Goal: Navigation & Orientation: Find specific page/section

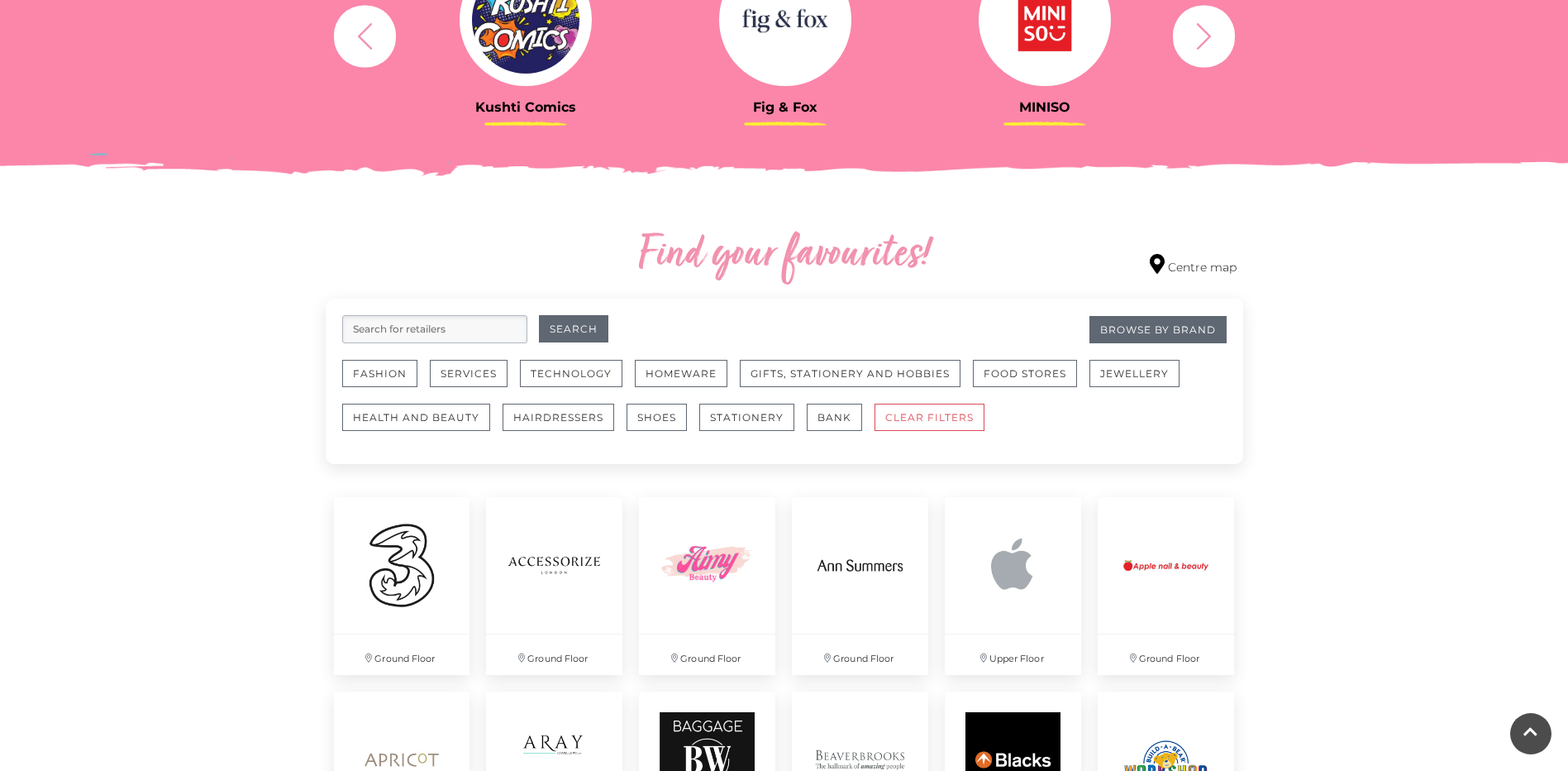
scroll to position [827, 0]
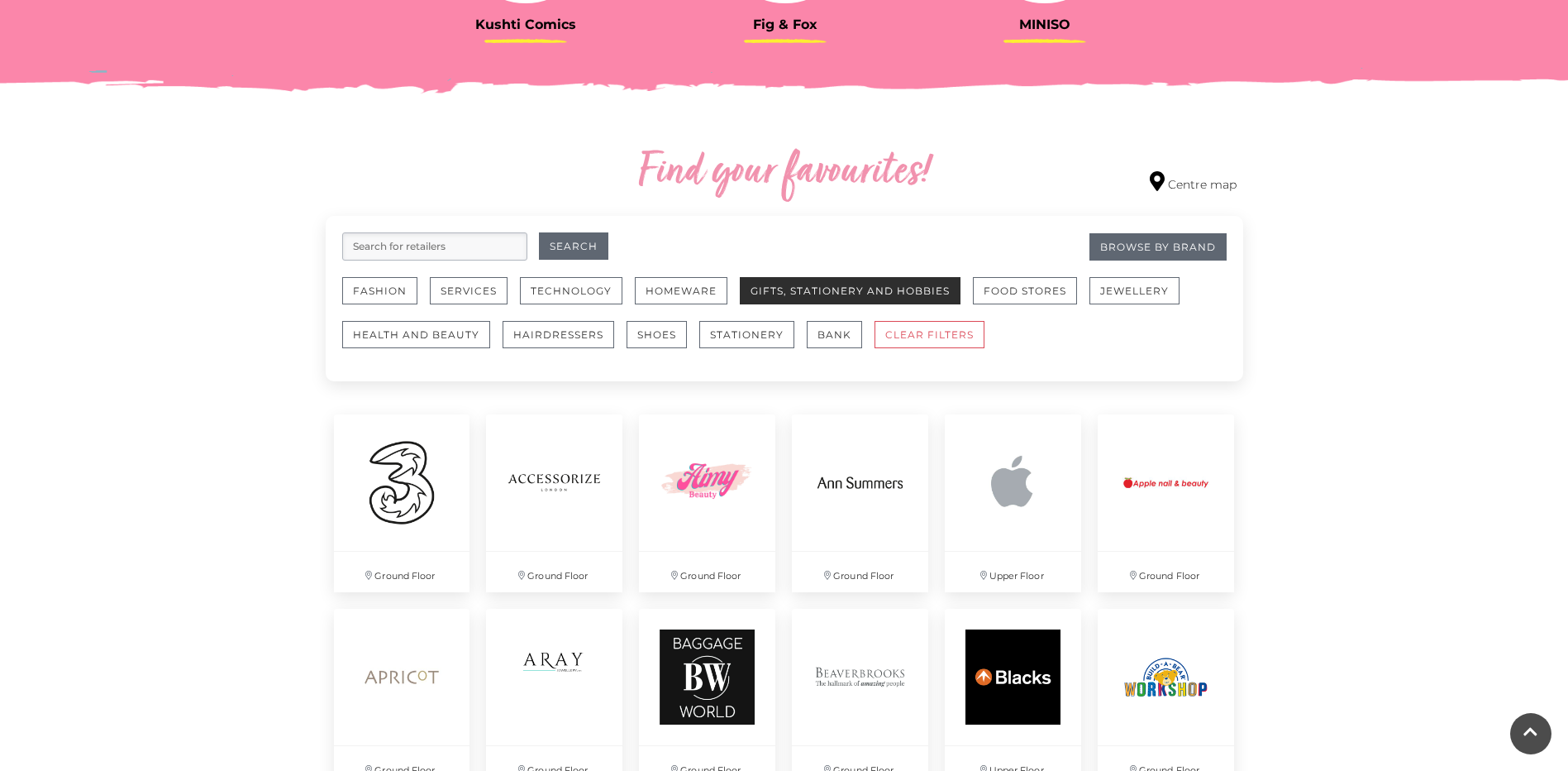
click at [857, 296] on button "Gifts, Stationery and Hobbies" at bounding box center [851, 291] width 221 height 28
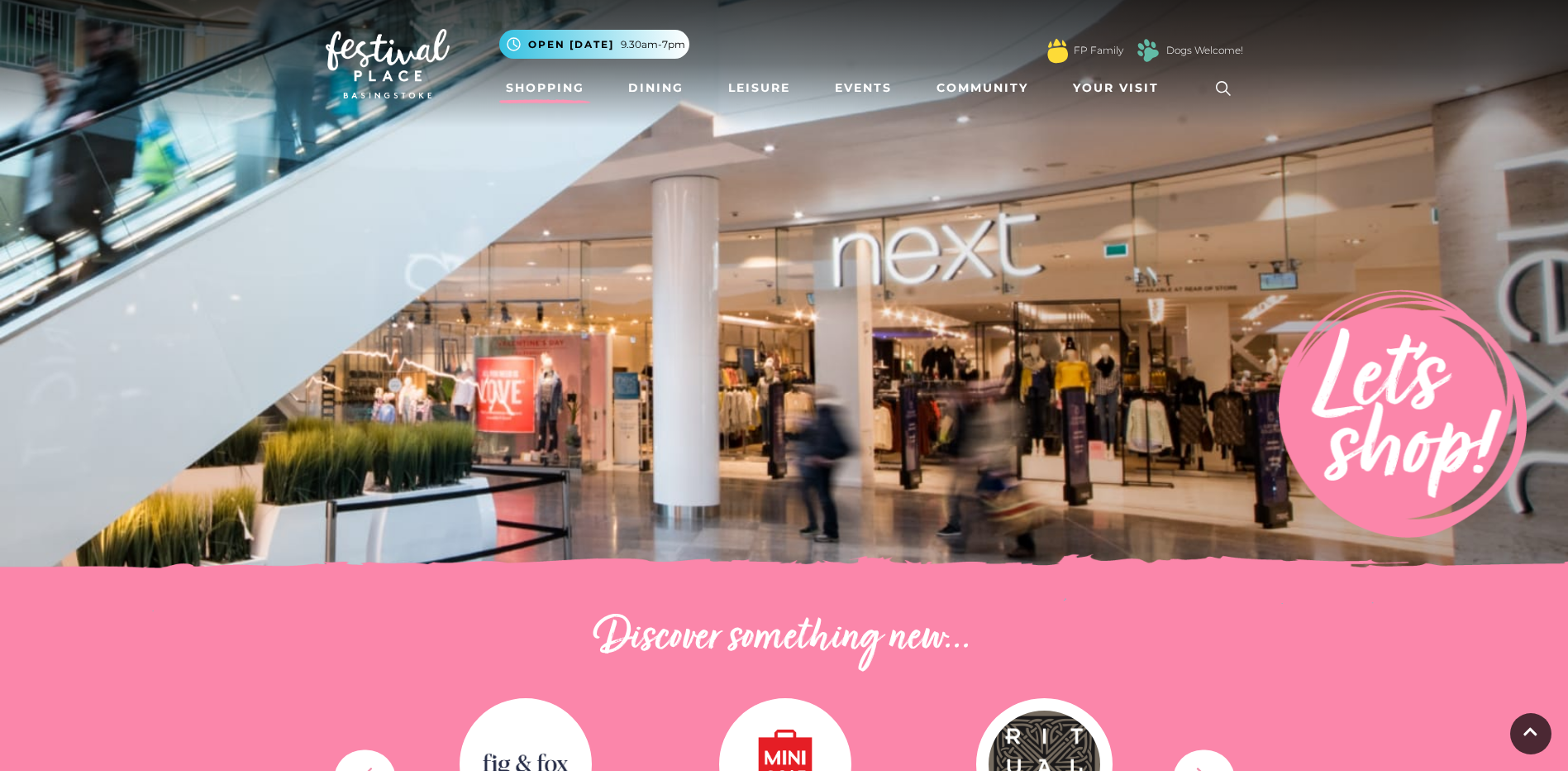
scroll to position [744, 0]
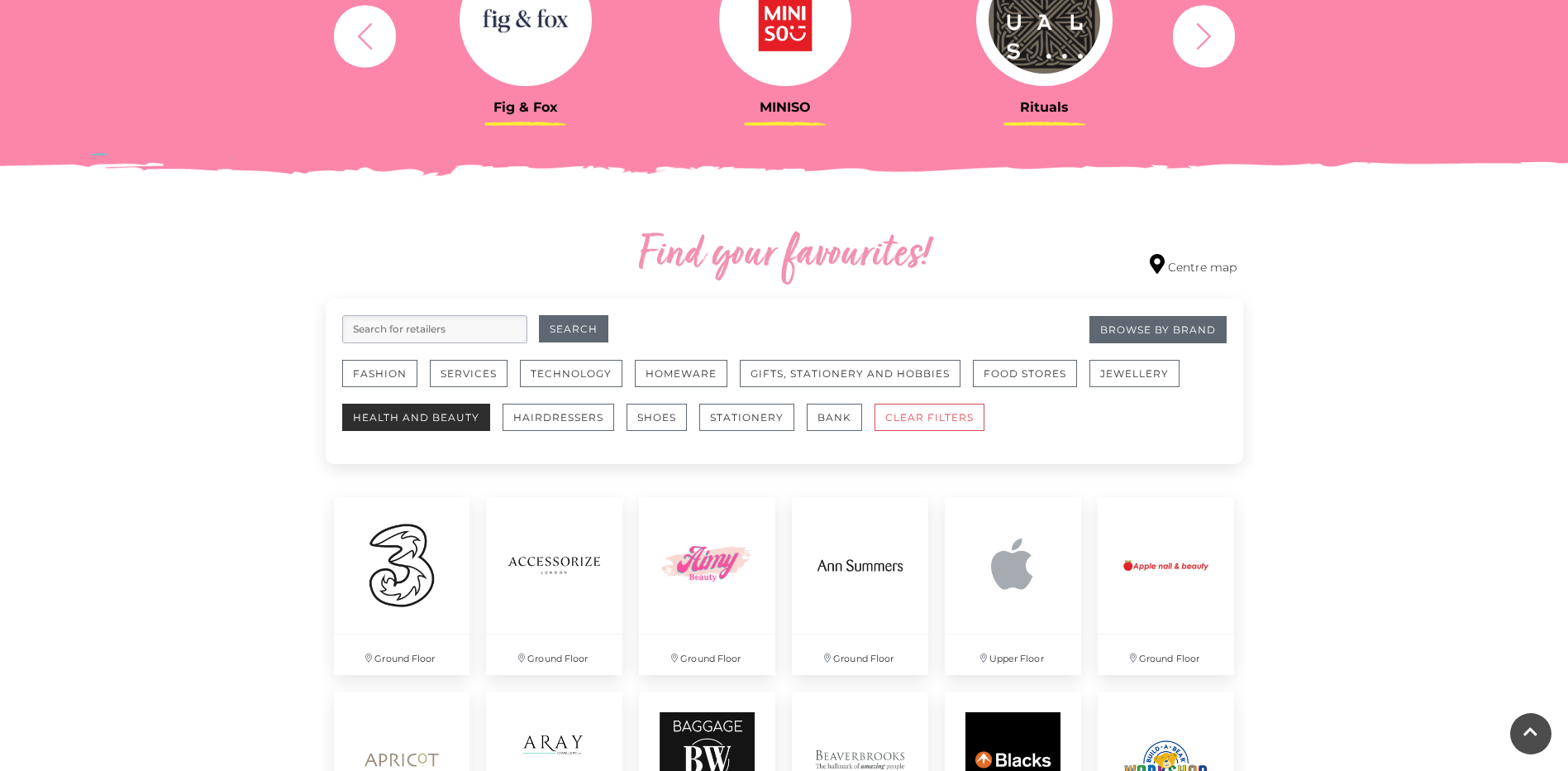
click at [434, 413] on button "Health and Beauty" at bounding box center [415, 416] width 148 height 28
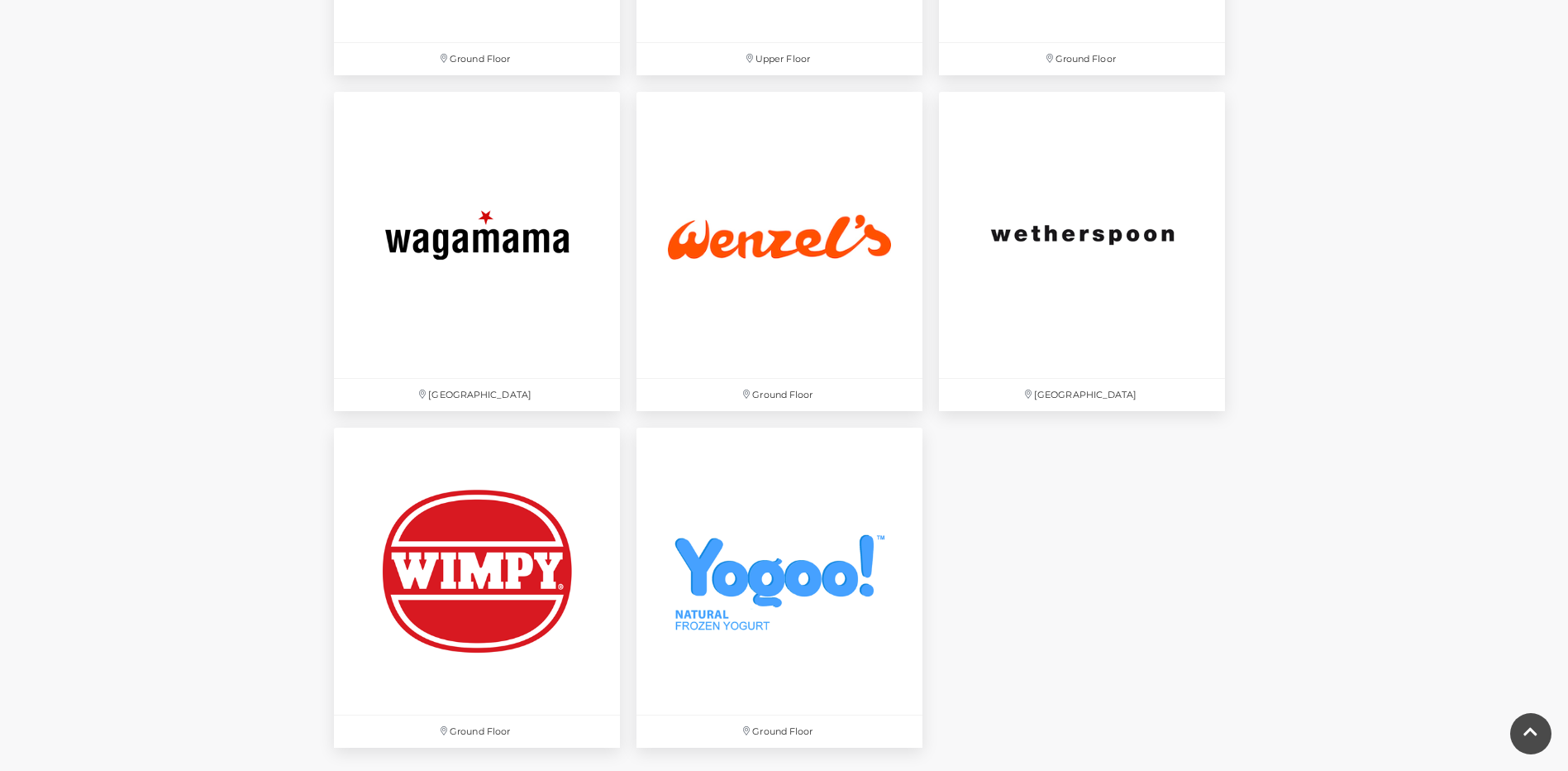
scroll to position [5127, 0]
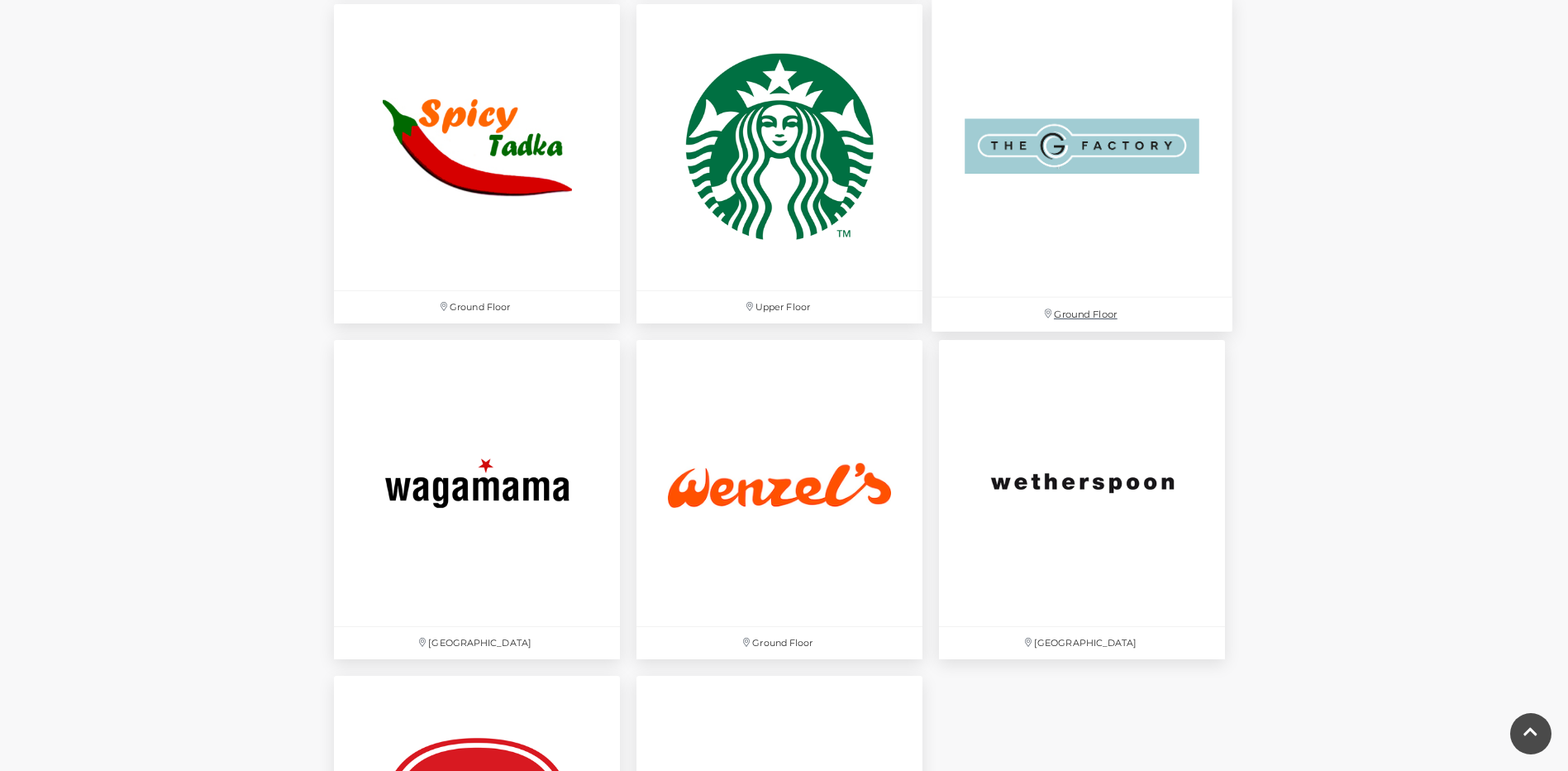
click at [1064, 160] on img at bounding box center [1082, 147] width 301 height 301
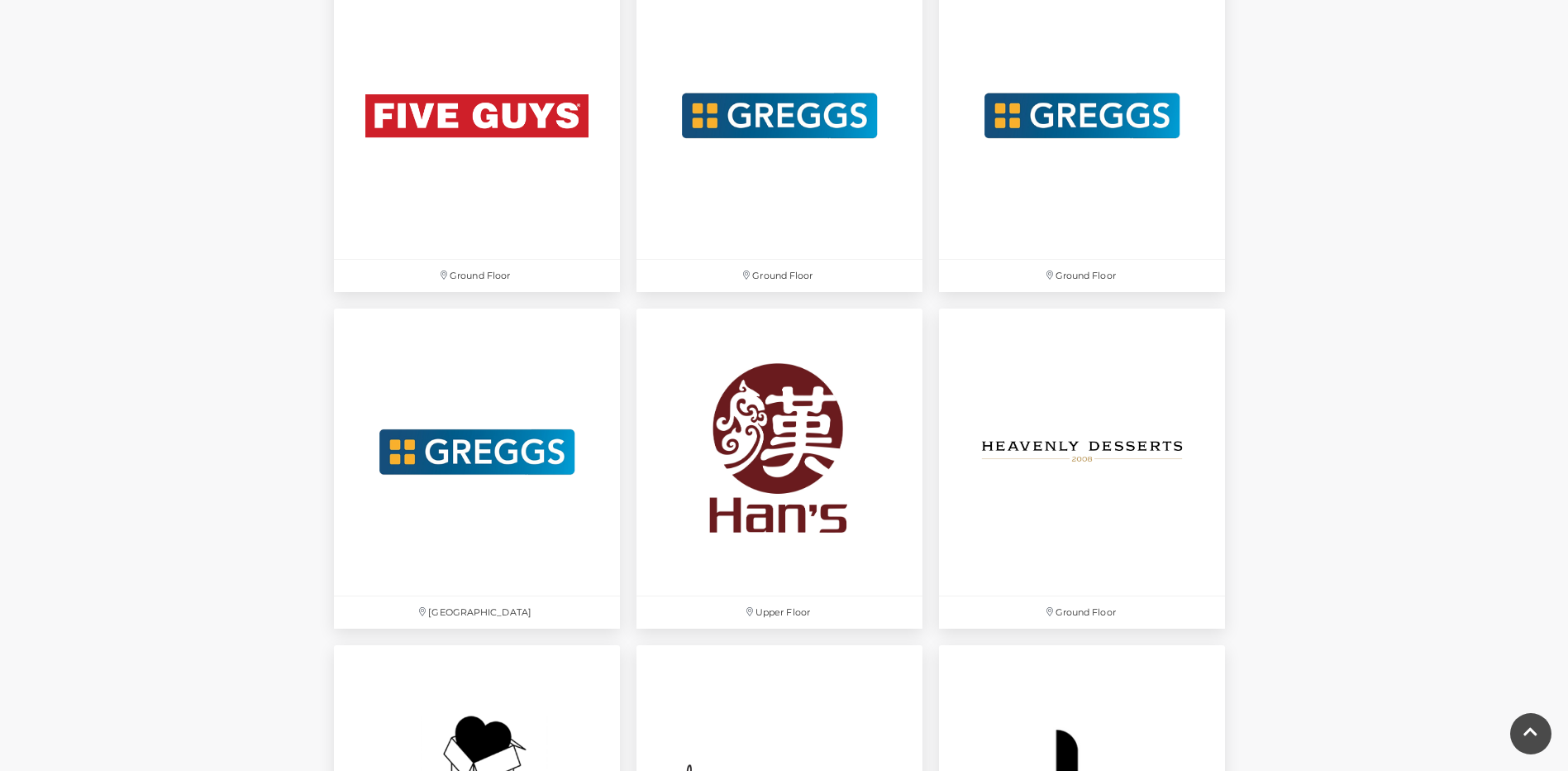
scroll to position [2729, 0]
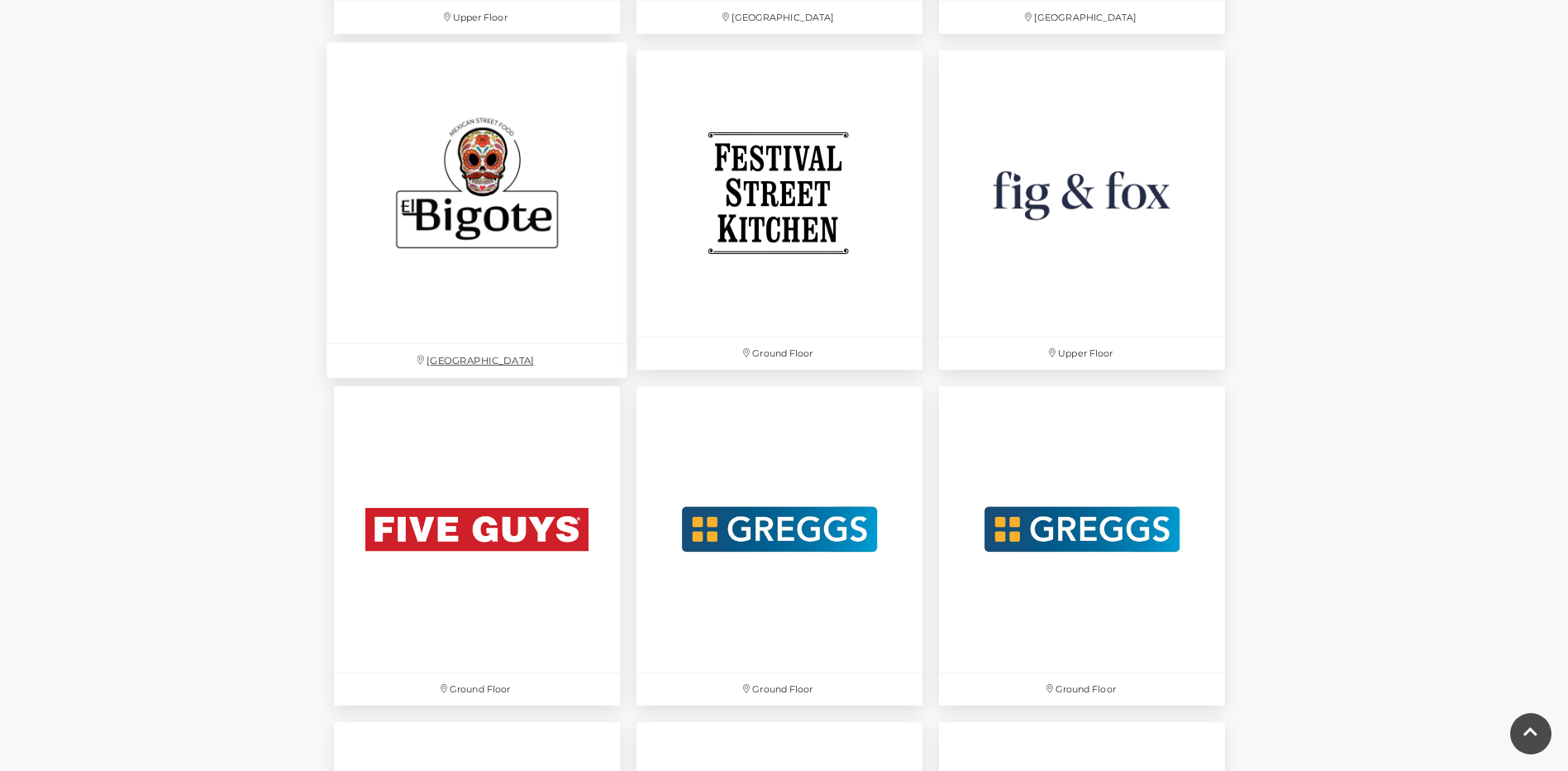
click at [453, 235] on img at bounding box center [477, 193] width 301 height 301
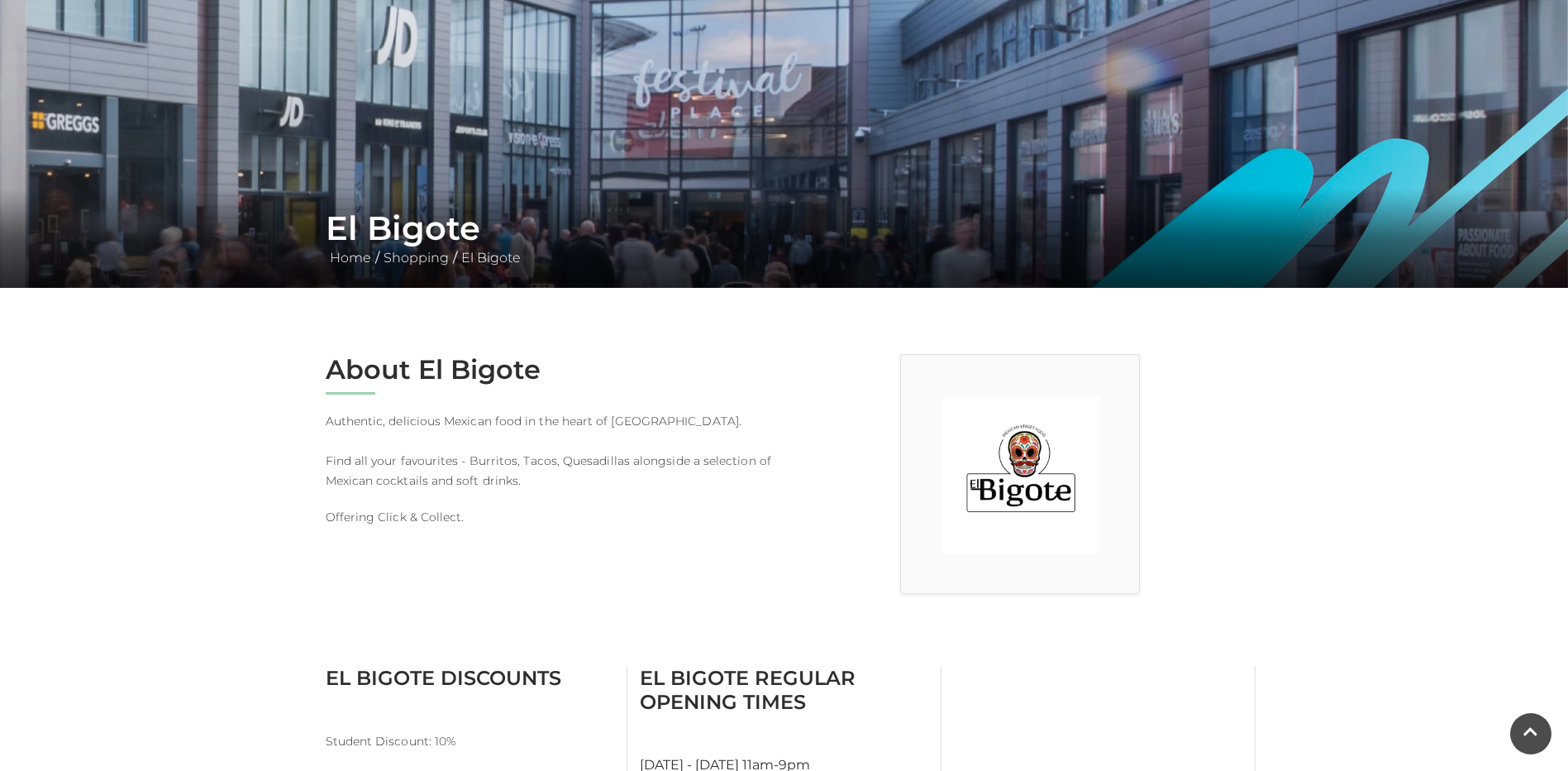
scroll to position [43, 0]
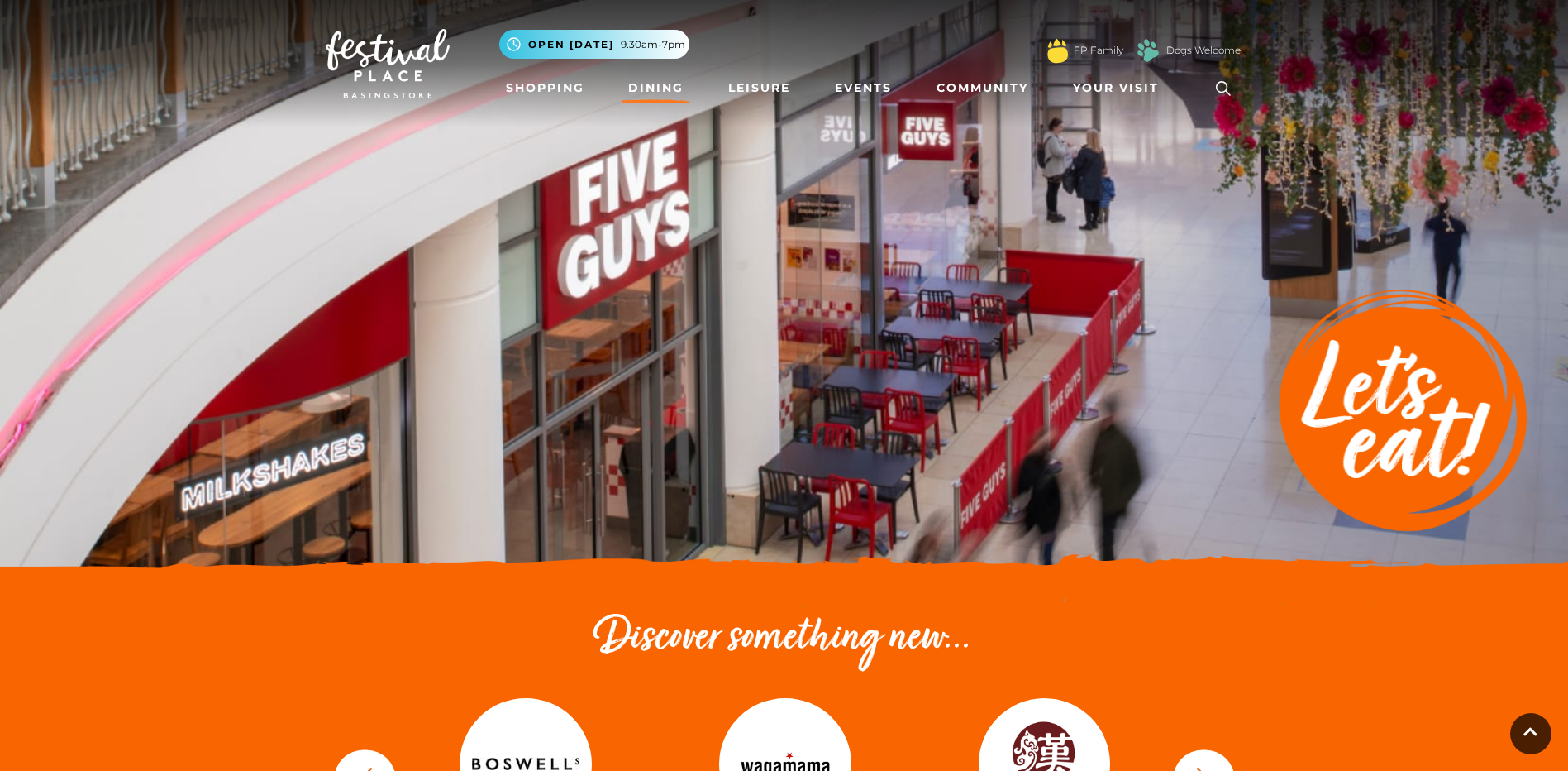
scroll to position [2729, 0]
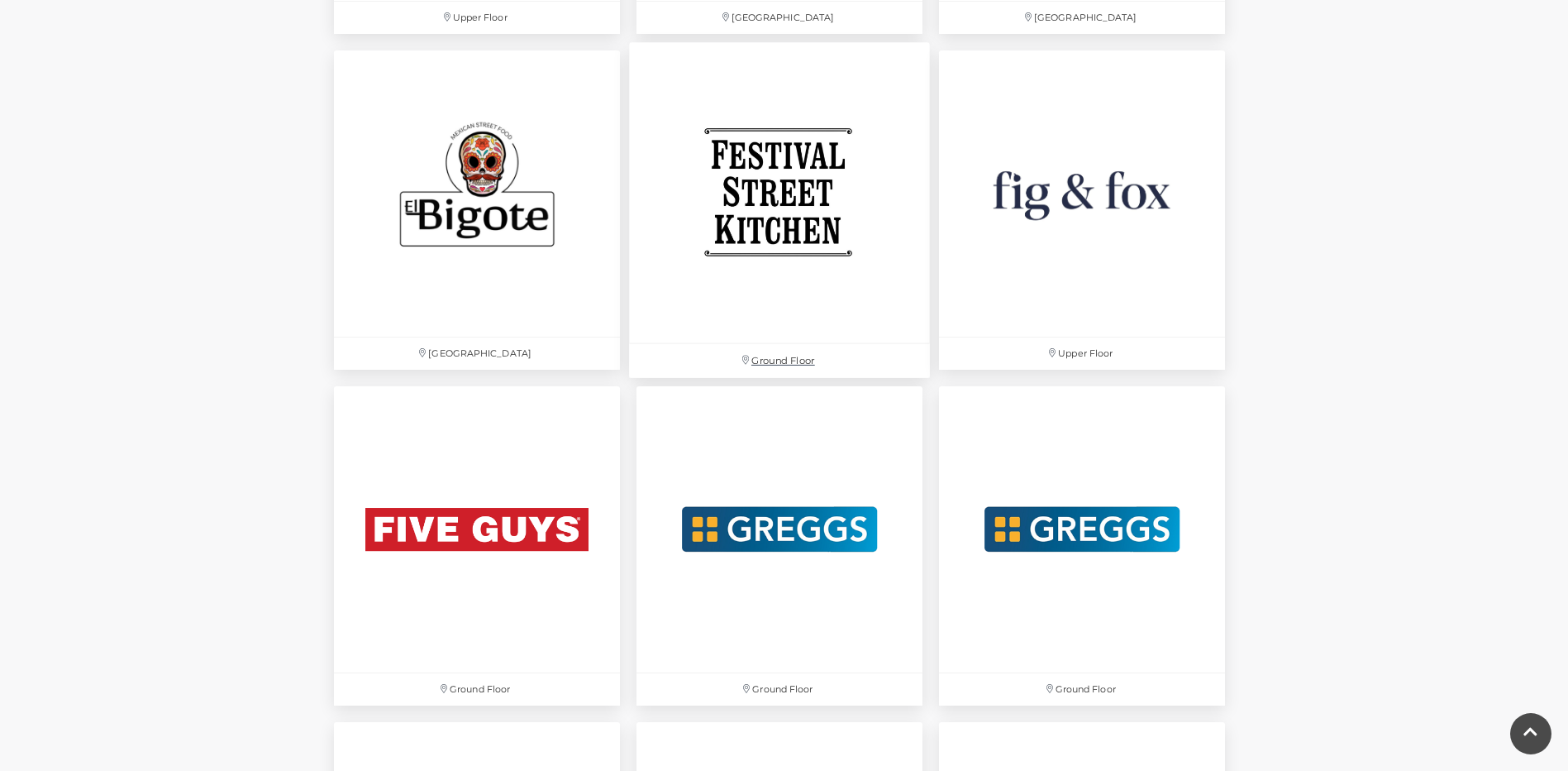
click at [761, 214] on img at bounding box center [779, 193] width 301 height 301
